Goal: Check status: Check status

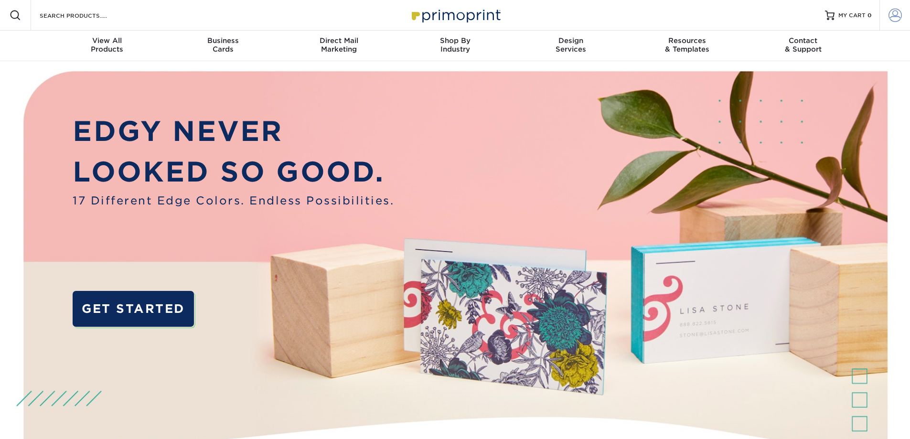
type input "[EMAIL_ADDRESS][DOMAIN_NAME]"
click at [891, 17] on span at bounding box center [895, 15] width 13 height 13
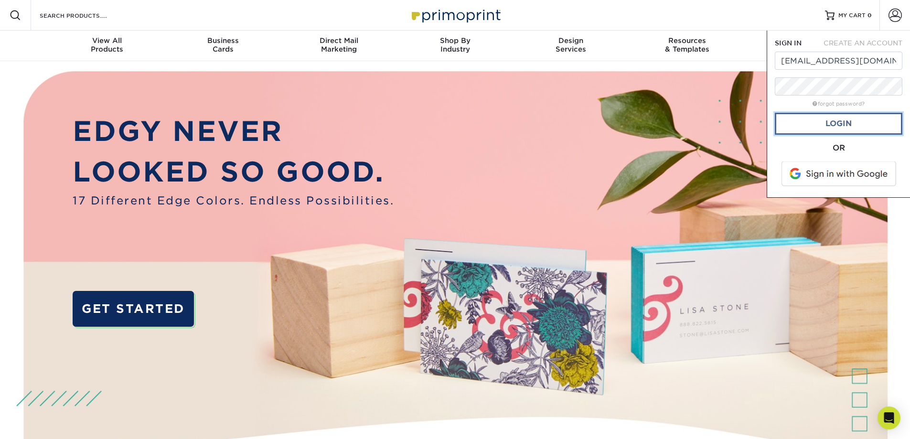
click at [826, 119] on link "Login" at bounding box center [839, 124] width 128 height 22
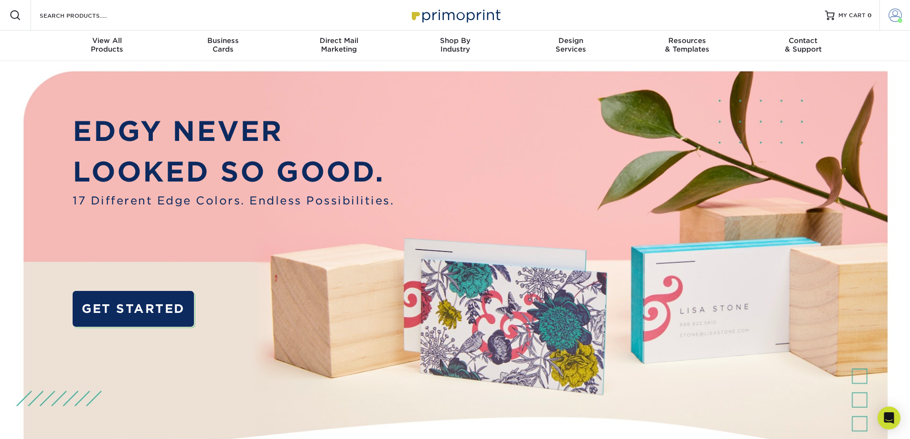
click at [895, 13] on span at bounding box center [895, 15] width 13 height 13
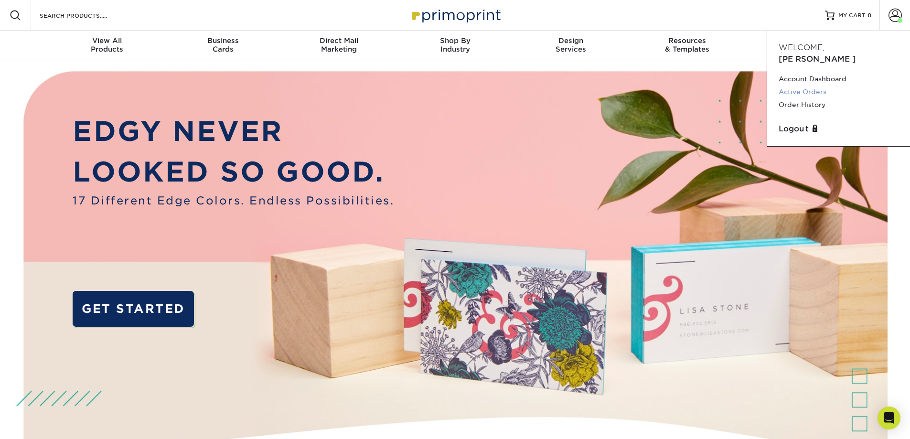
click at [810, 86] on link "Active Orders" at bounding box center [839, 92] width 120 height 13
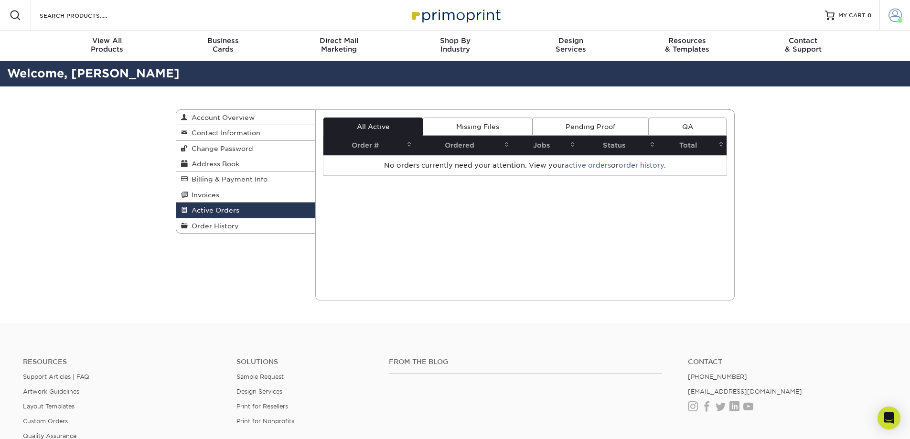
click at [897, 17] on span at bounding box center [895, 15] width 13 height 13
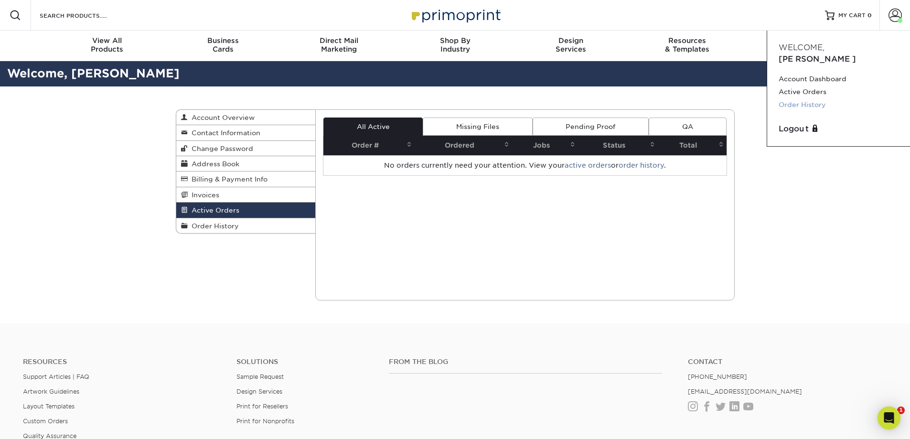
click at [814, 98] on link "Order History" at bounding box center [839, 104] width 120 height 13
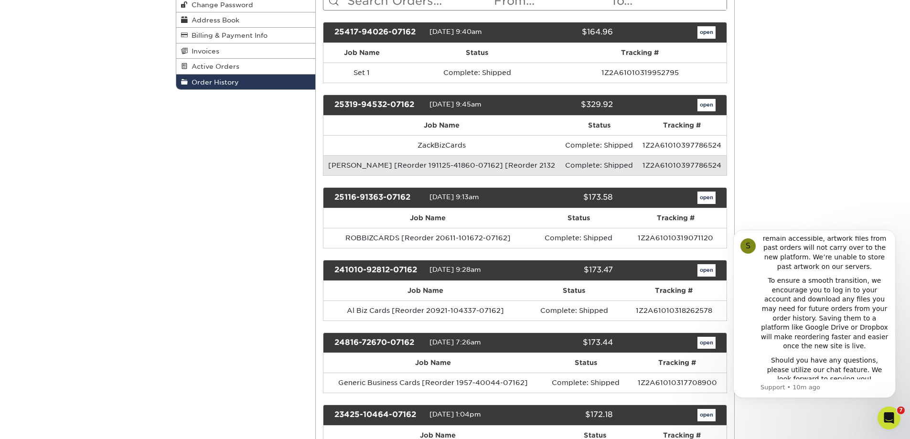
scroll to position [143, 0]
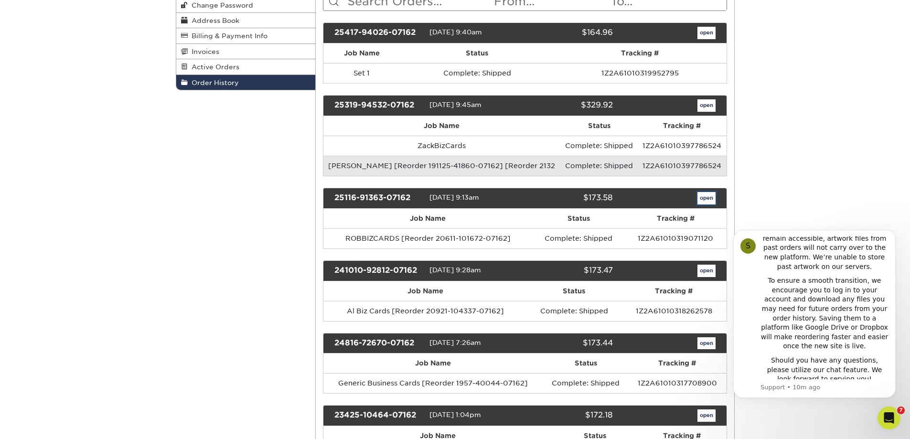
click at [708, 196] on link "open" at bounding box center [707, 198] width 18 height 12
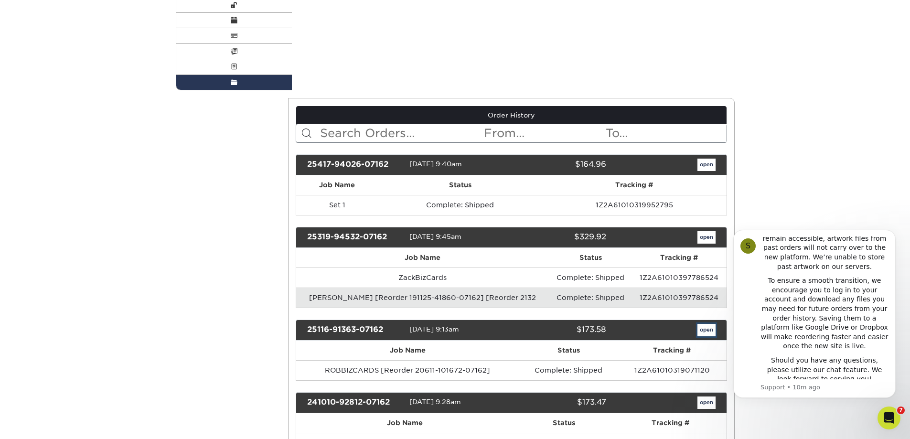
scroll to position [0, 0]
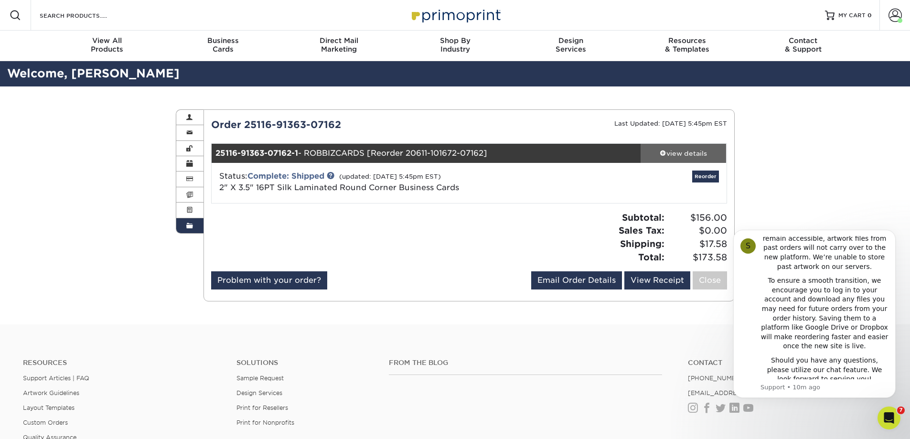
click at [679, 153] on div "view details" at bounding box center [684, 154] width 86 height 10
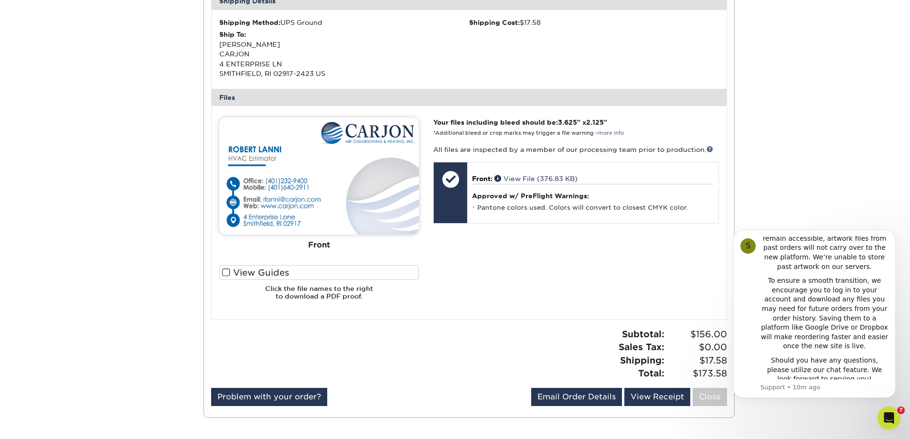
scroll to position [335, 0]
